Goal: Book appointment/travel/reservation

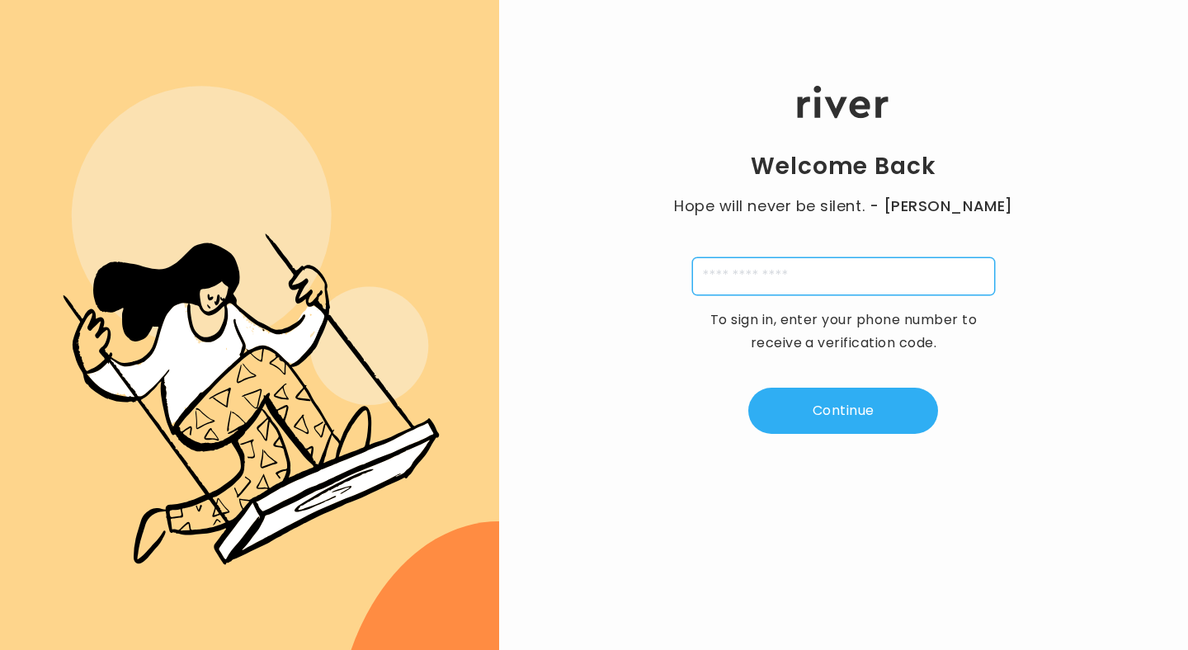
click at [766, 285] on input "tel" at bounding box center [843, 277] width 303 height 38
type input "**********"
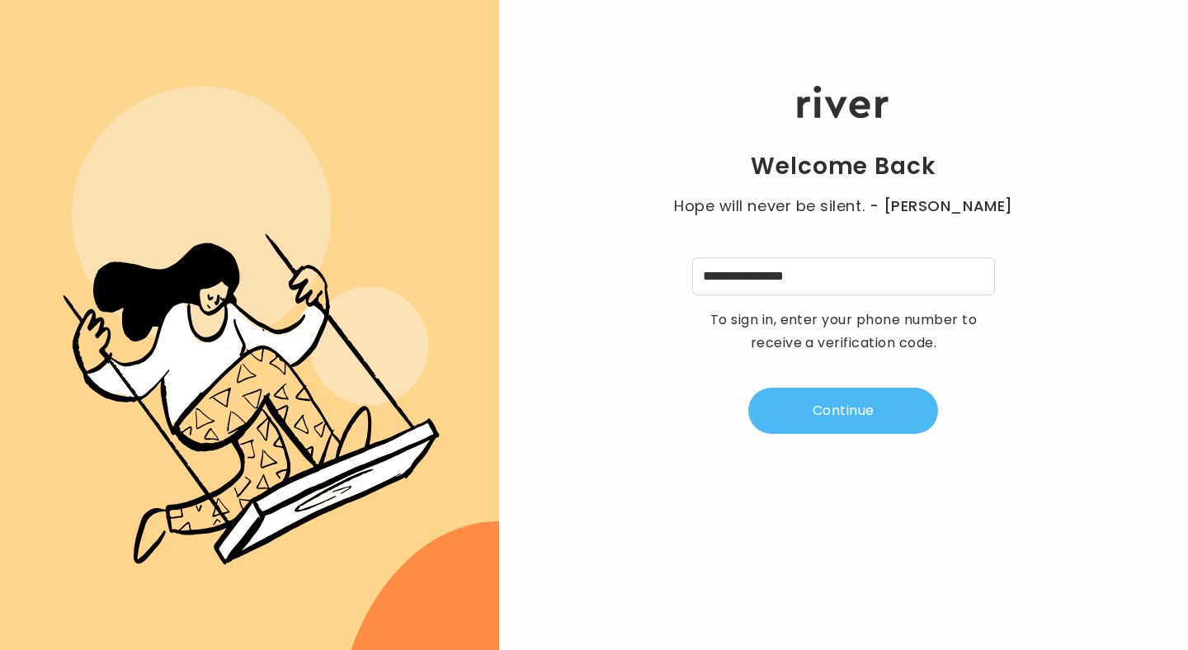
click at [858, 408] on button "Continue" at bounding box center [844, 411] width 190 height 46
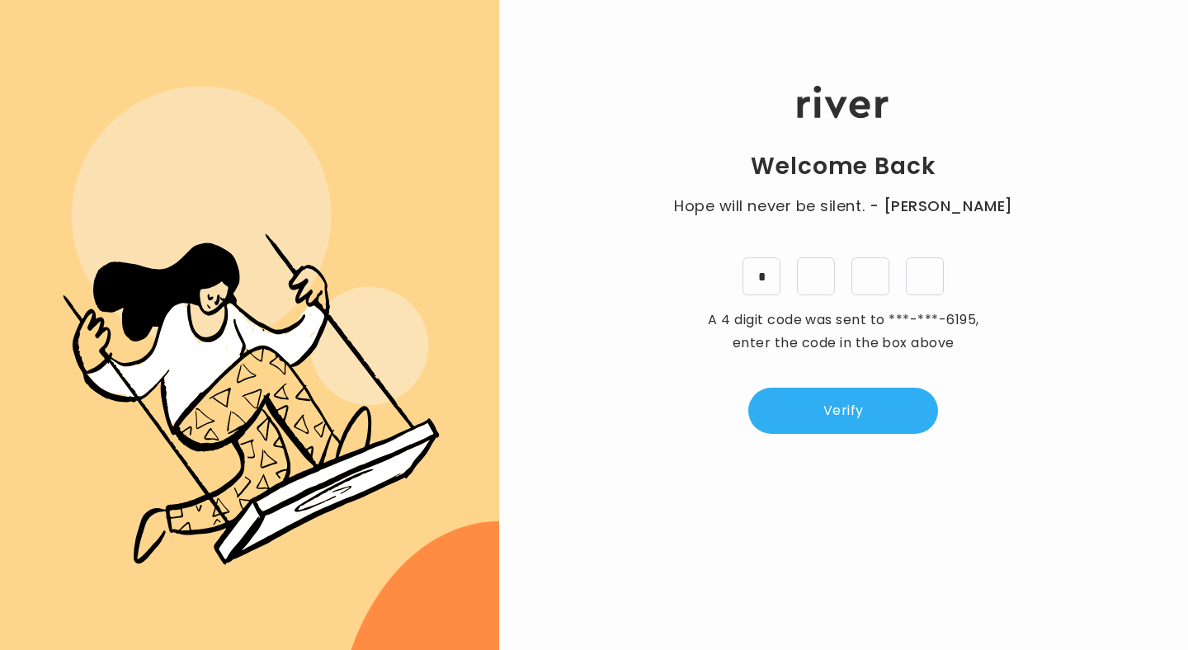
type input "*"
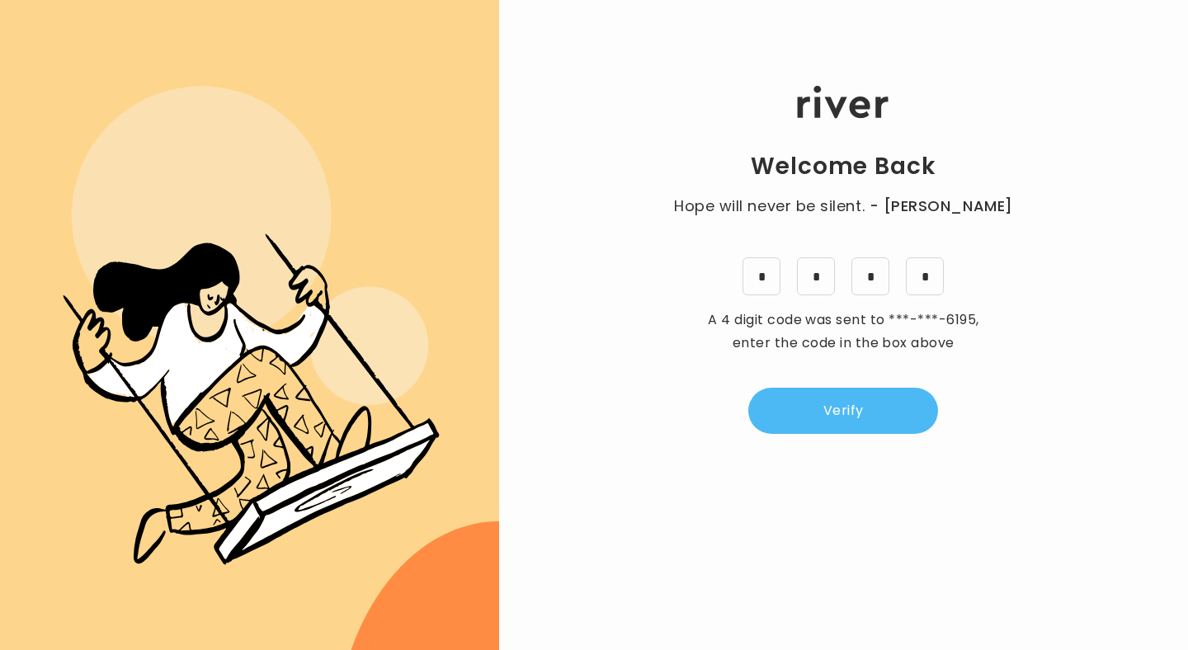
click at [841, 402] on button "Verify" at bounding box center [844, 411] width 190 height 46
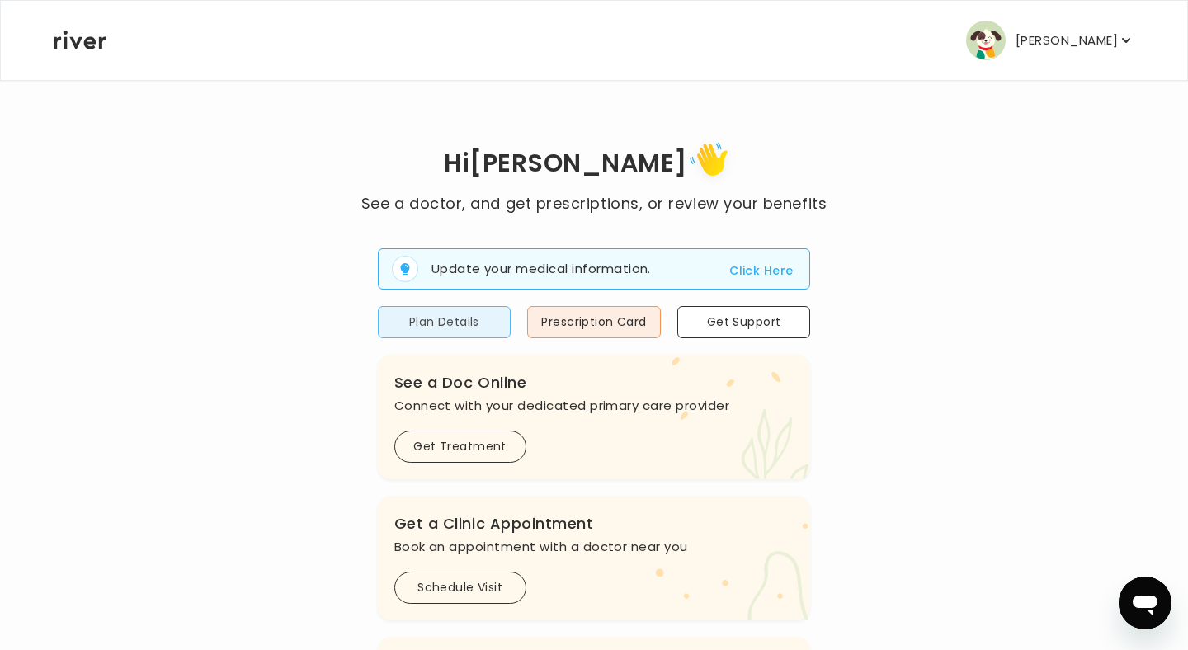
click at [449, 317] on button "Plan Details" at bounding box center [445, 322] width 134 height 32
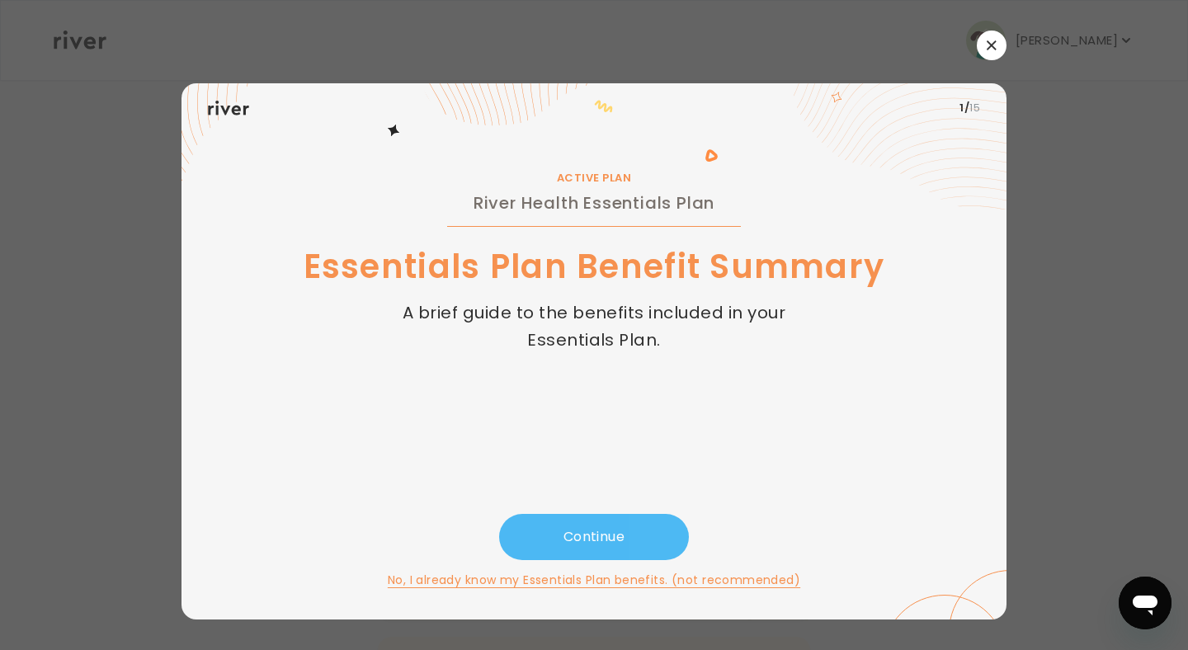
click at [599, 541] on button "Continue" at bounding box center [594, 537] width 190 height 46
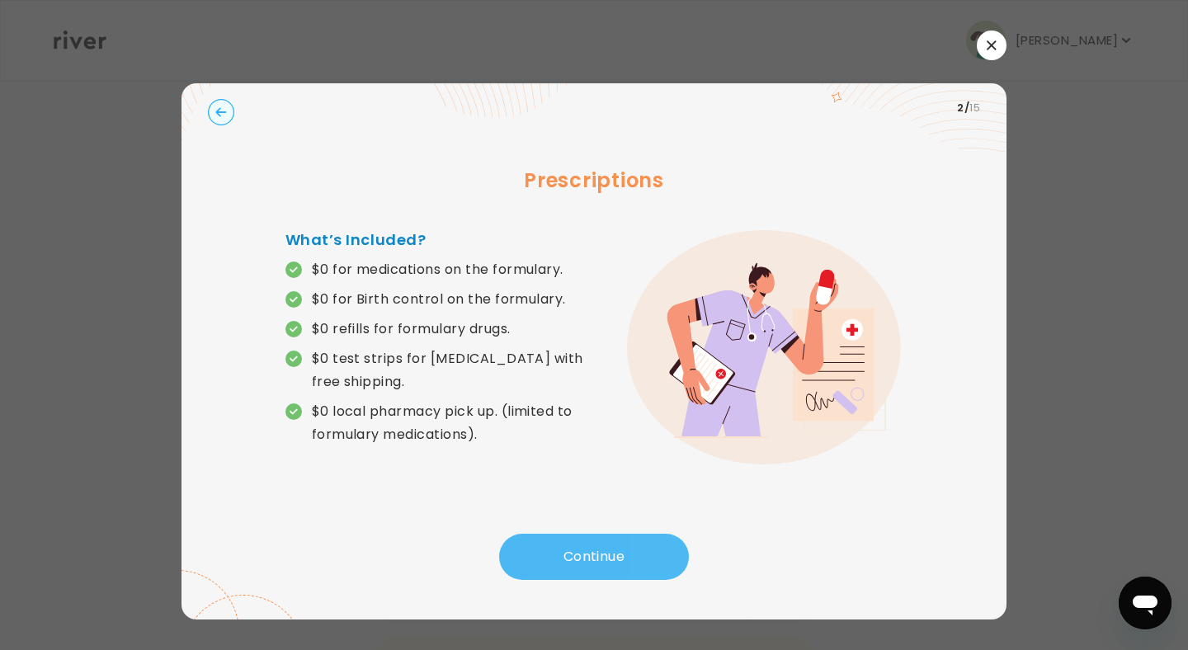
click at [625, 555] on button "Continue" at bounding box center [594, 557] width 190 height 46
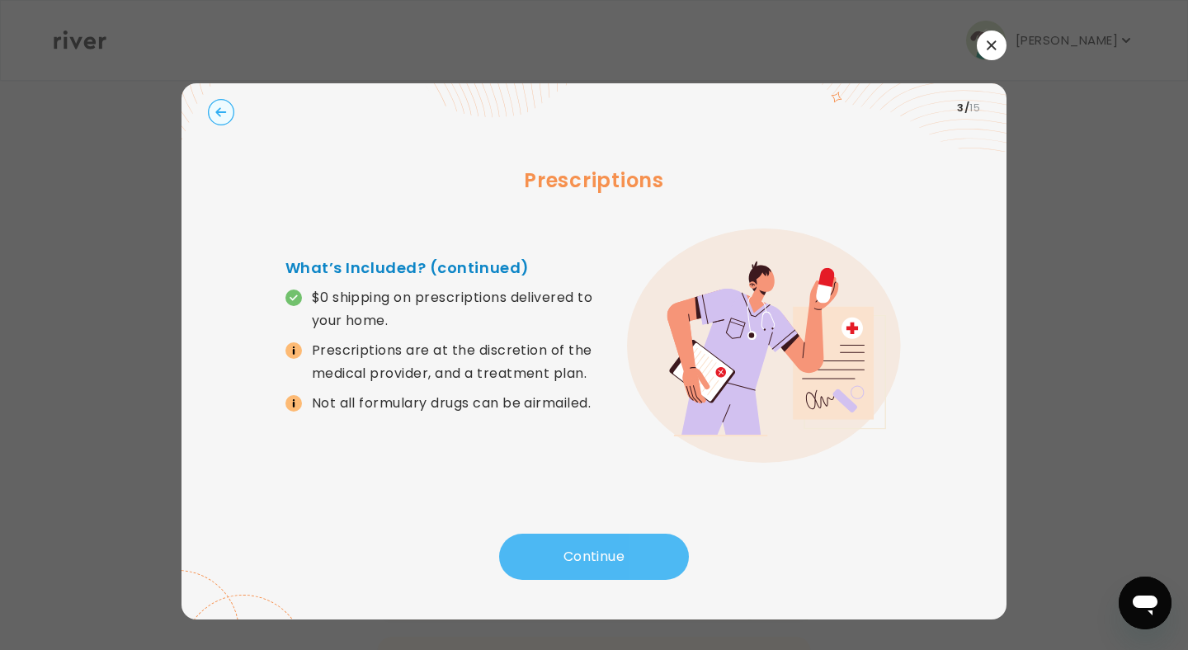
click at [628, 556] on button "Continue" at bounding box center [594, 557] width 190 height 46
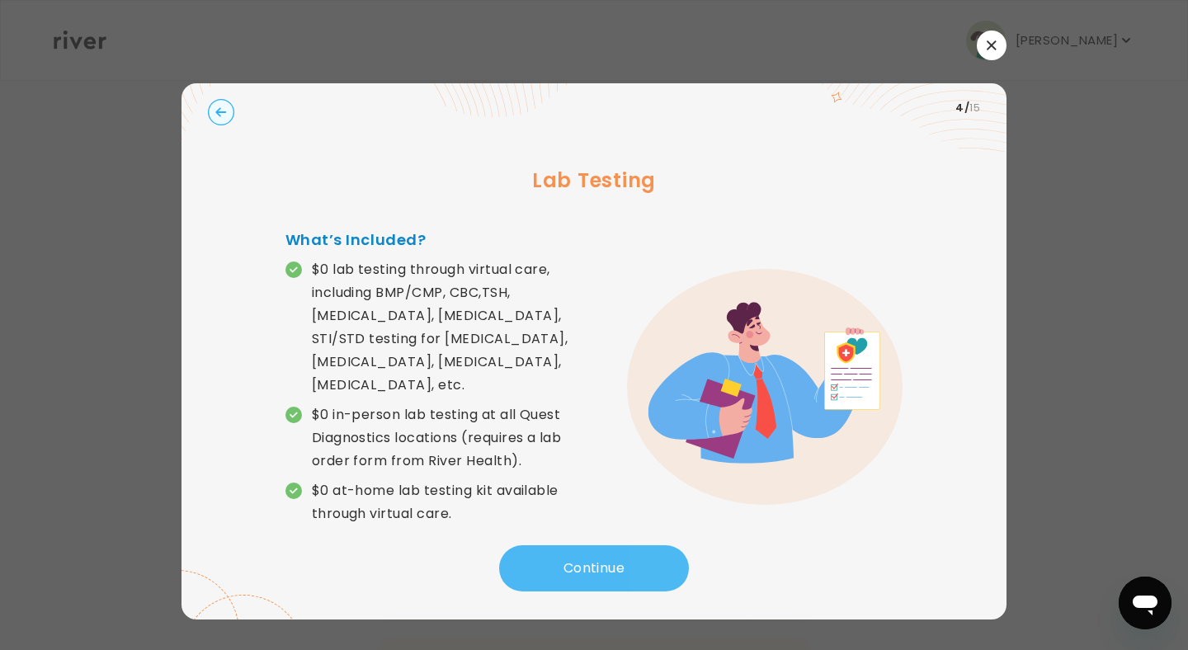
click at [628, 557] on button "Continue" at bounding box center [594, 569] width 190 height 46
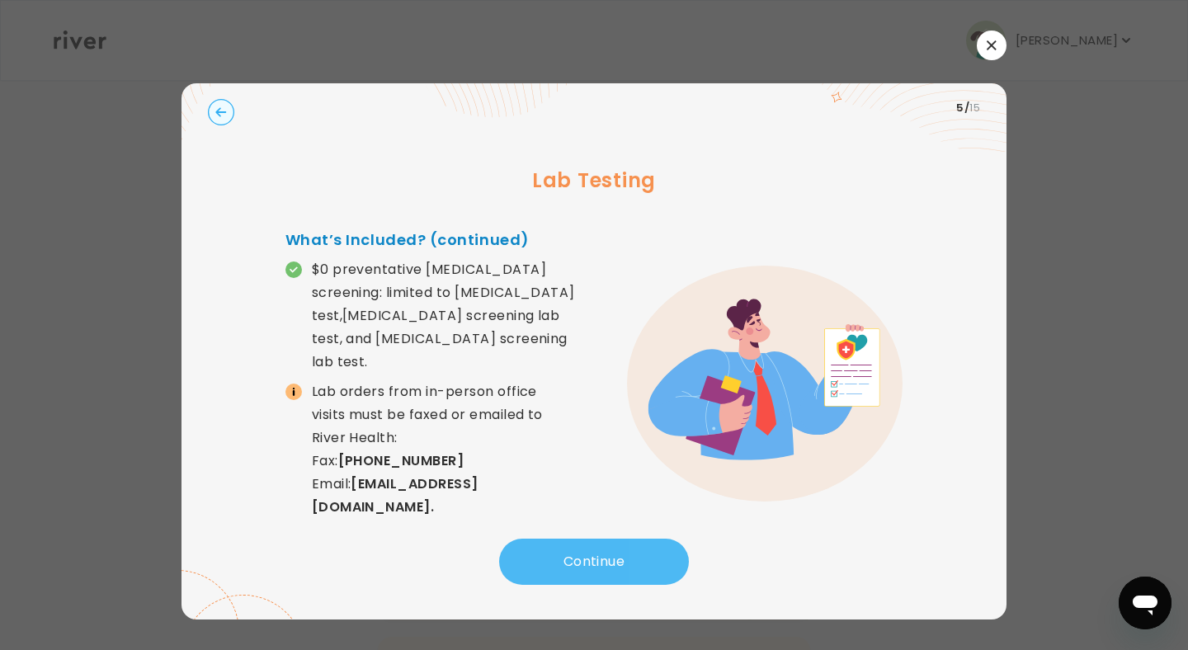
click at [628, 557] on button "Continue" at bounding box center [594, 562] width 190 height 46
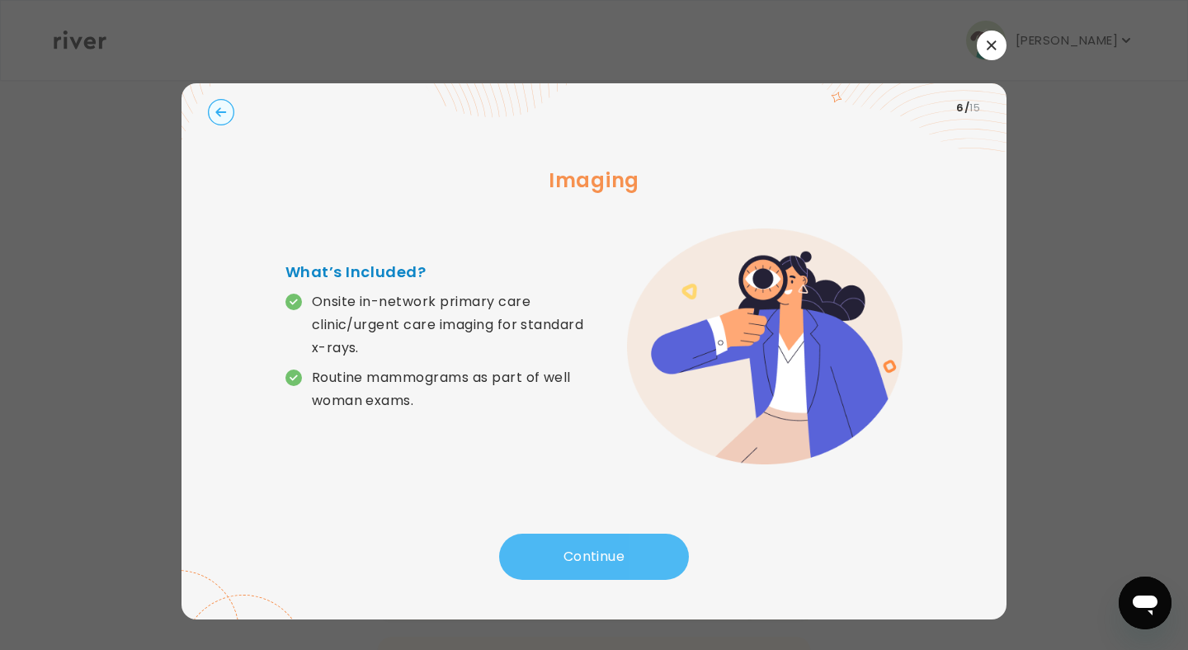
click at [628, 557] on button "Continue" at bounding box center [594, 557] width 190 height 46
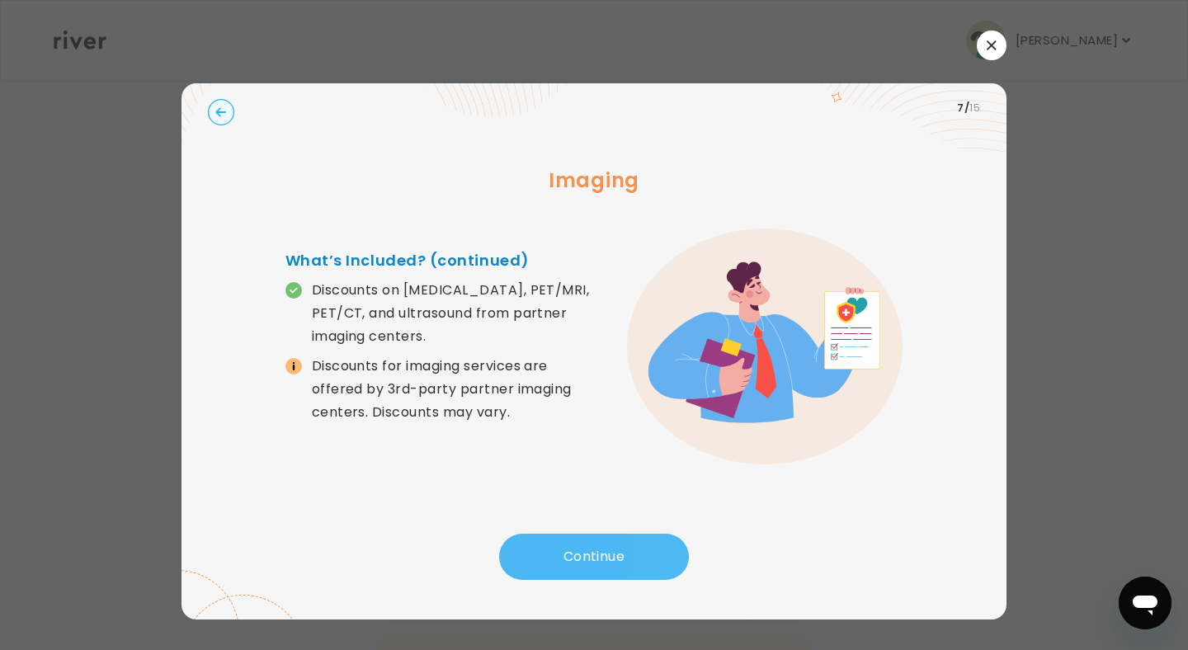
click at [635, 556] on button "Continue" at bounding box center [594, 557] width 190 height 46
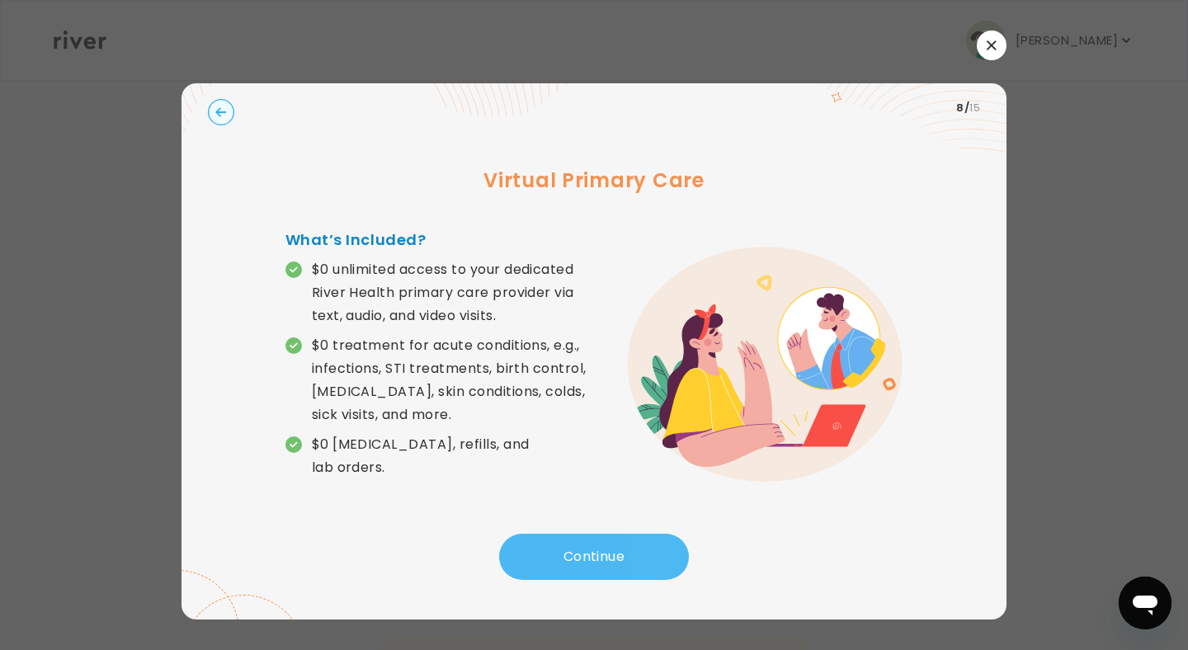
click at [635, 556] on button "Continue" at bounding box center [594, 557] width 190 height 46
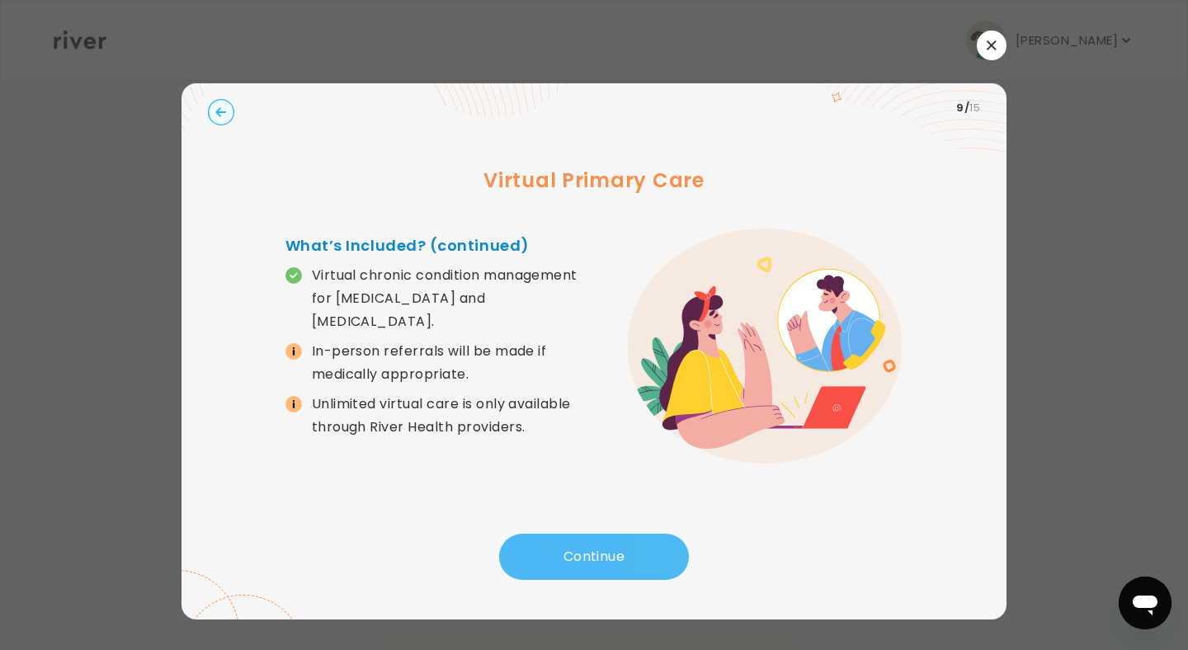
click at [635, 556] on button "Continue" at bounding box center [594, 557] width 190 height 46
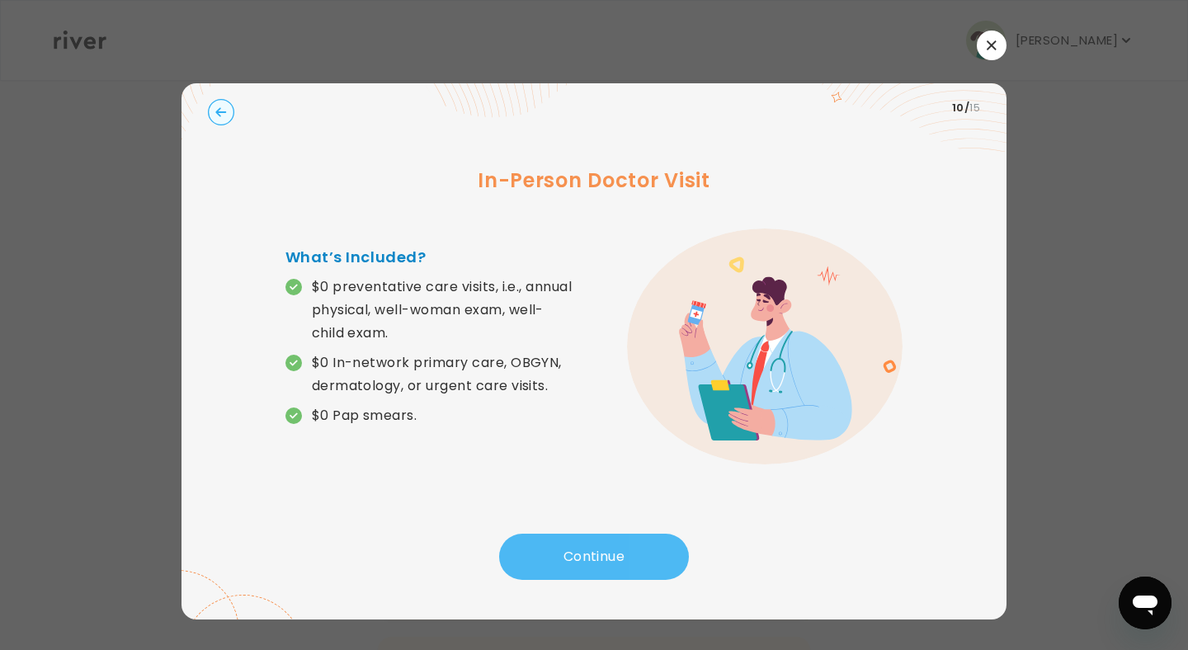
click at [635, 556] on button "Continue" at bounding box center [594, 557] width 190 height 46
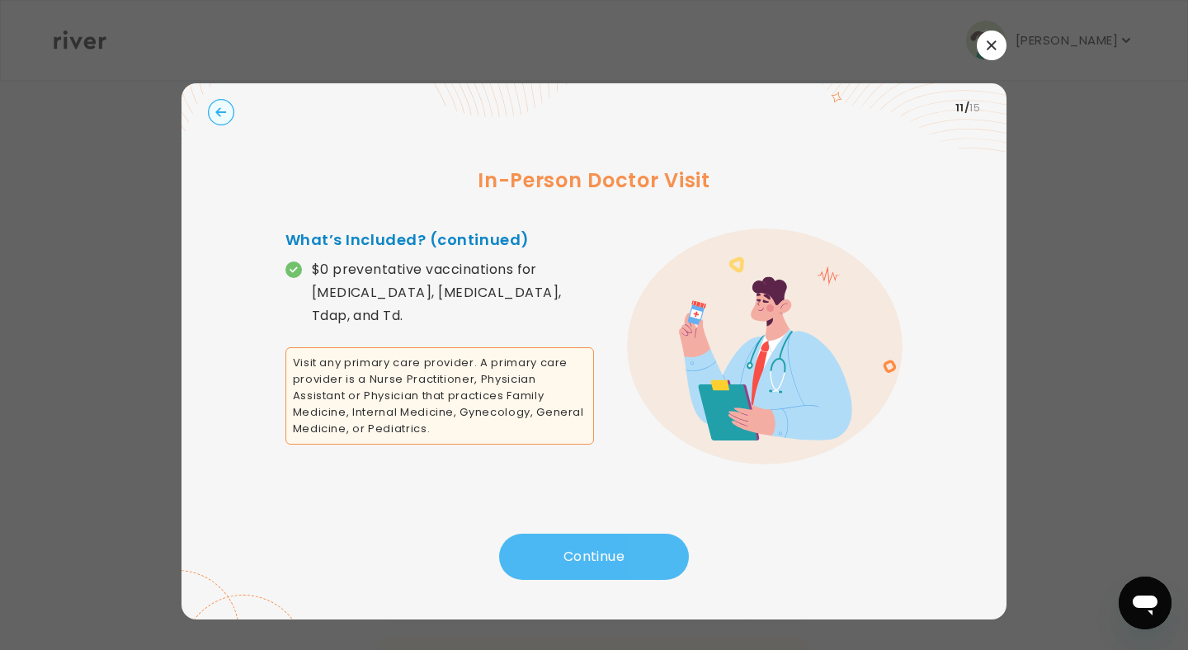
click at [635, 556] on button "Continue" at bounding box center [594, 557] width 190 height 46
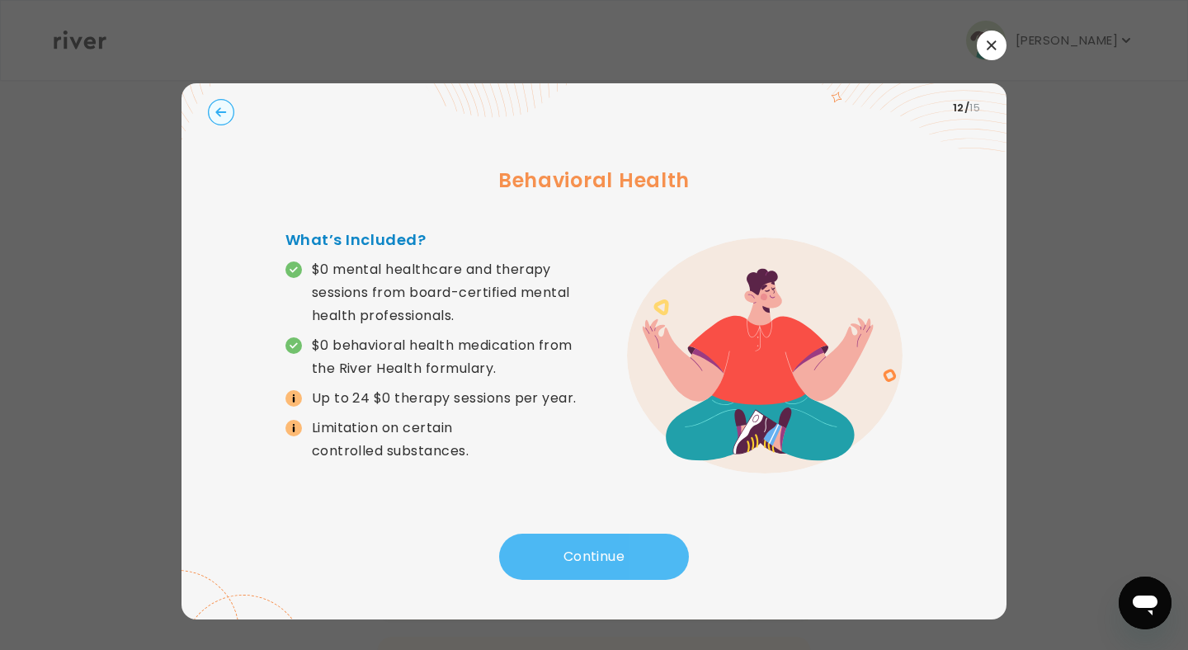
click at [635, 556] on button "Continue" at bounding box center [594, 557] width 190 height 46
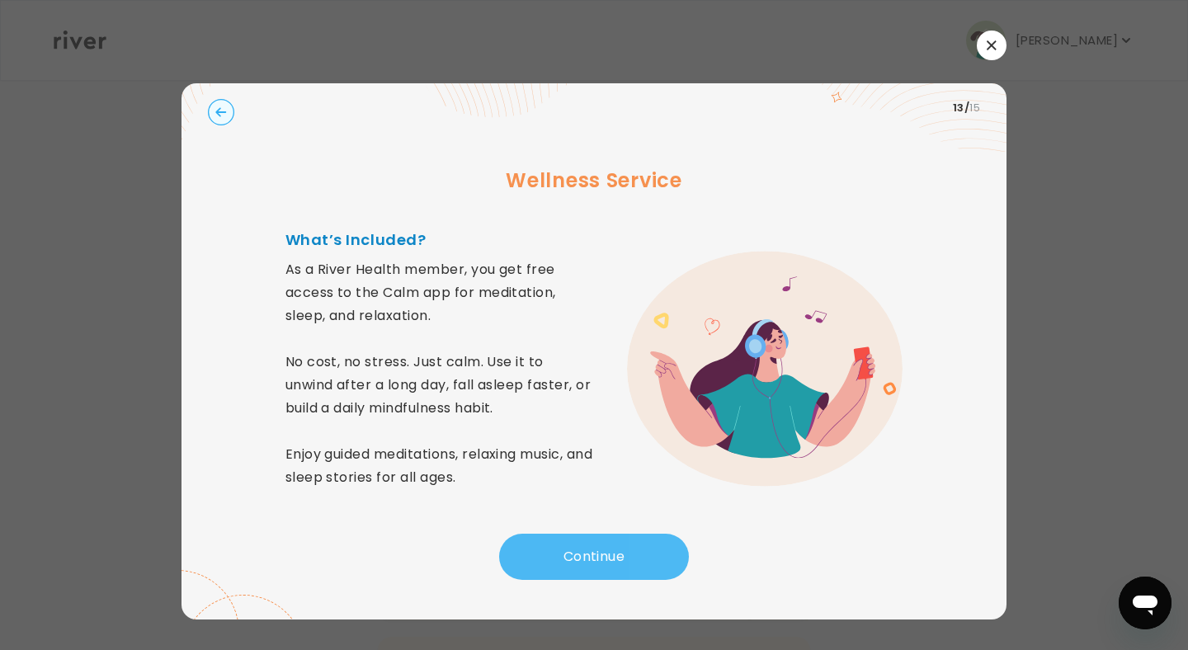
click at [635, 556] on button "Continue" at bounding box center [594, 557] width 190 height 46
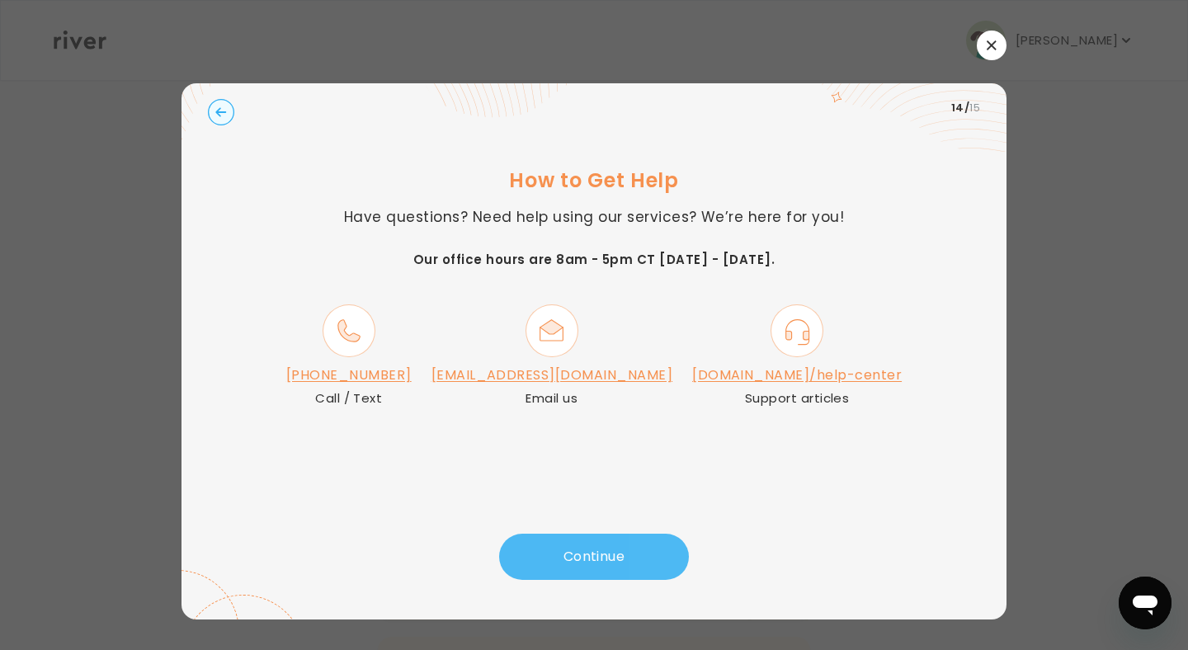
click at [649, 560] on button "Continue" at bounding box center [594, 557] width 190 height 46
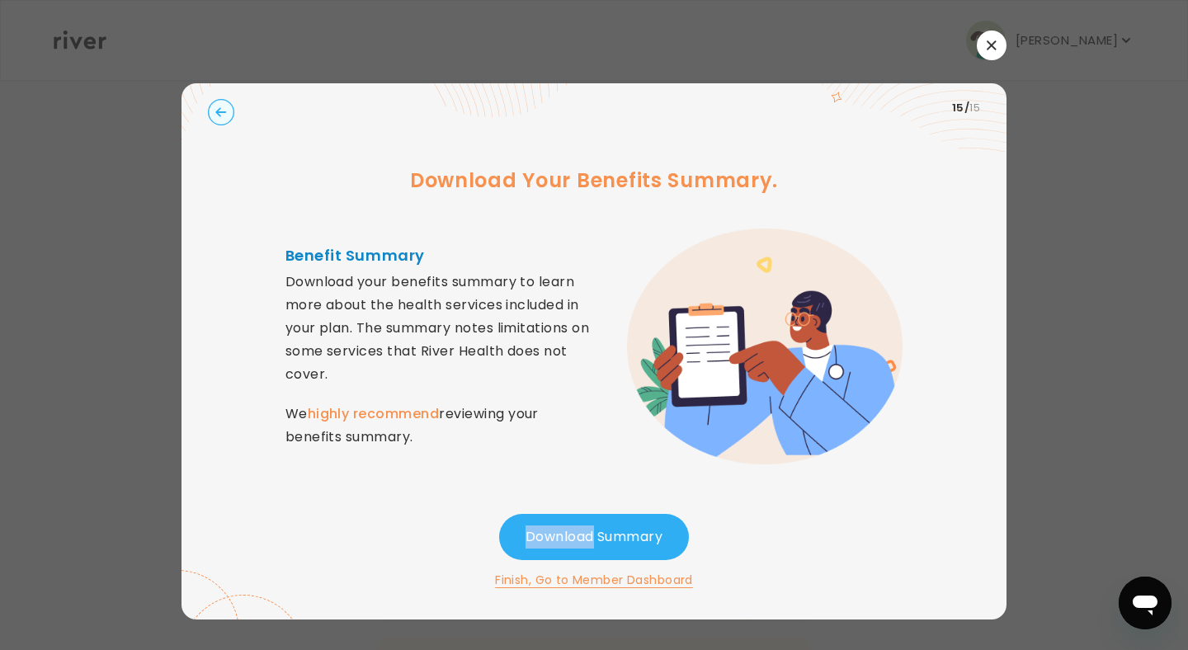
click at [579, 527] on button "Download Summary" at bounding box center [594, 537] width 190 height 46
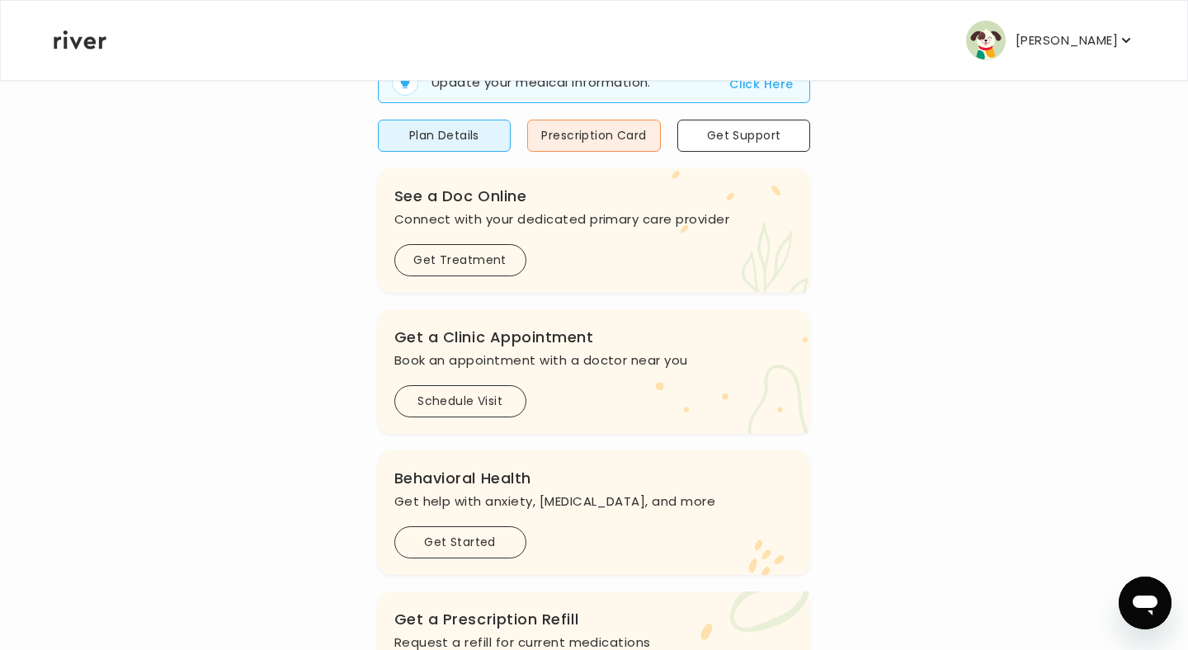
scroll to position [189, 0]
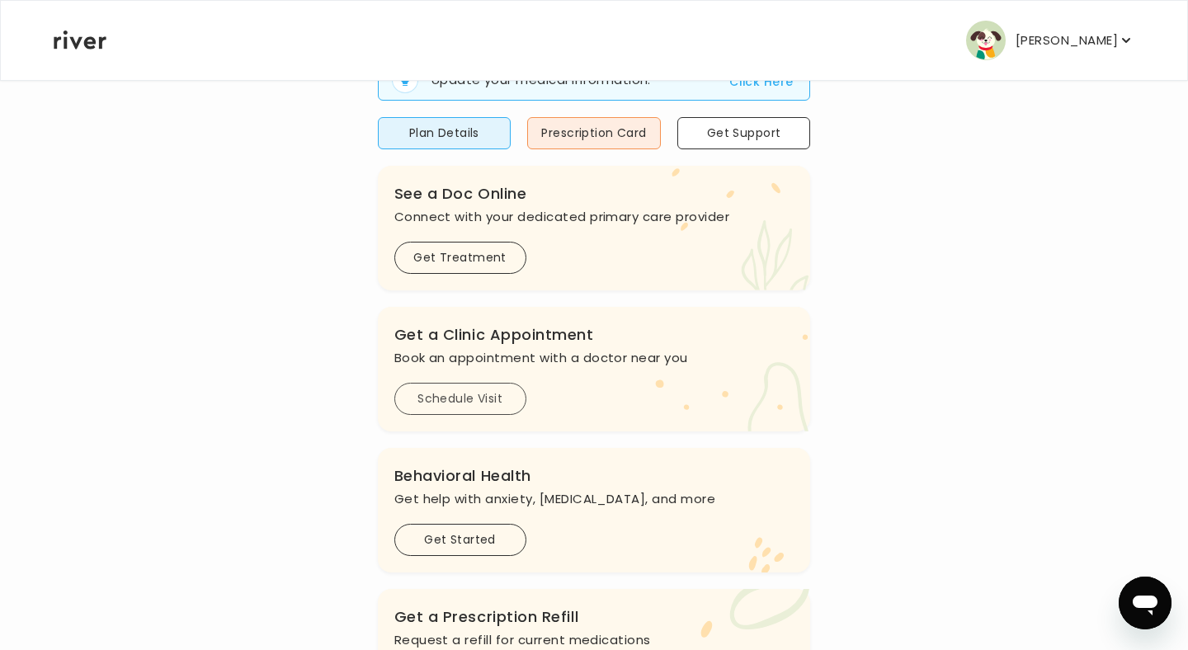
click at [486, 402] on button "Schedule Visit" at bounding box center [461, 399] width 132 height 32
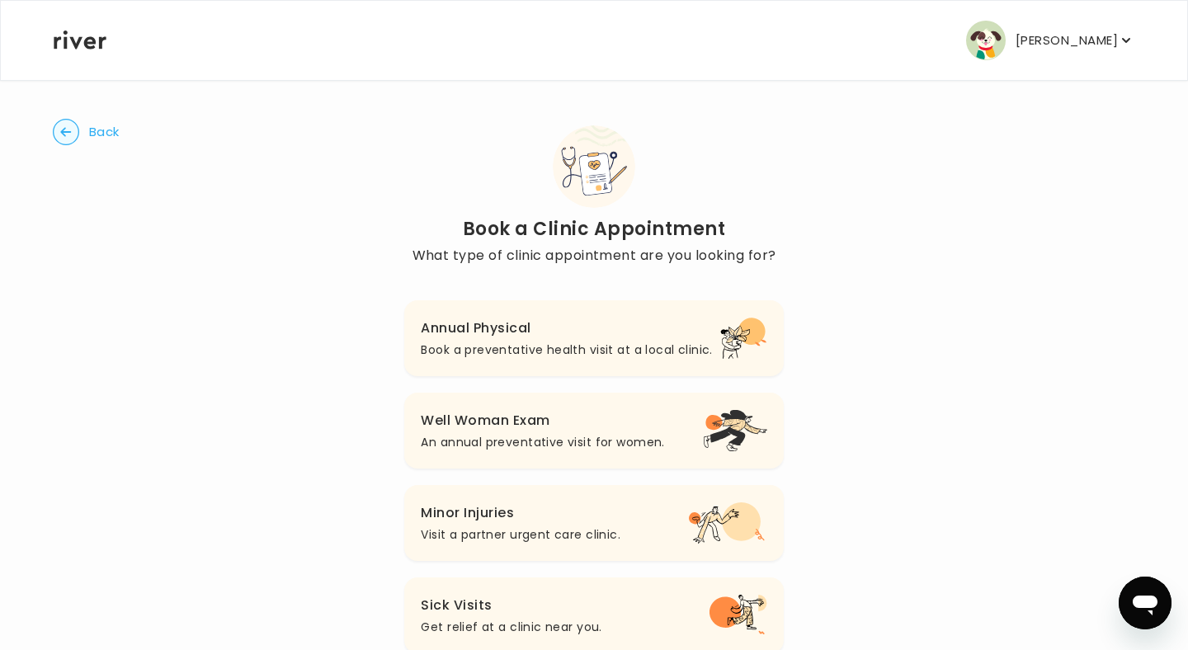
scroll to position [50, 0]
